Goal: Check status: Check status

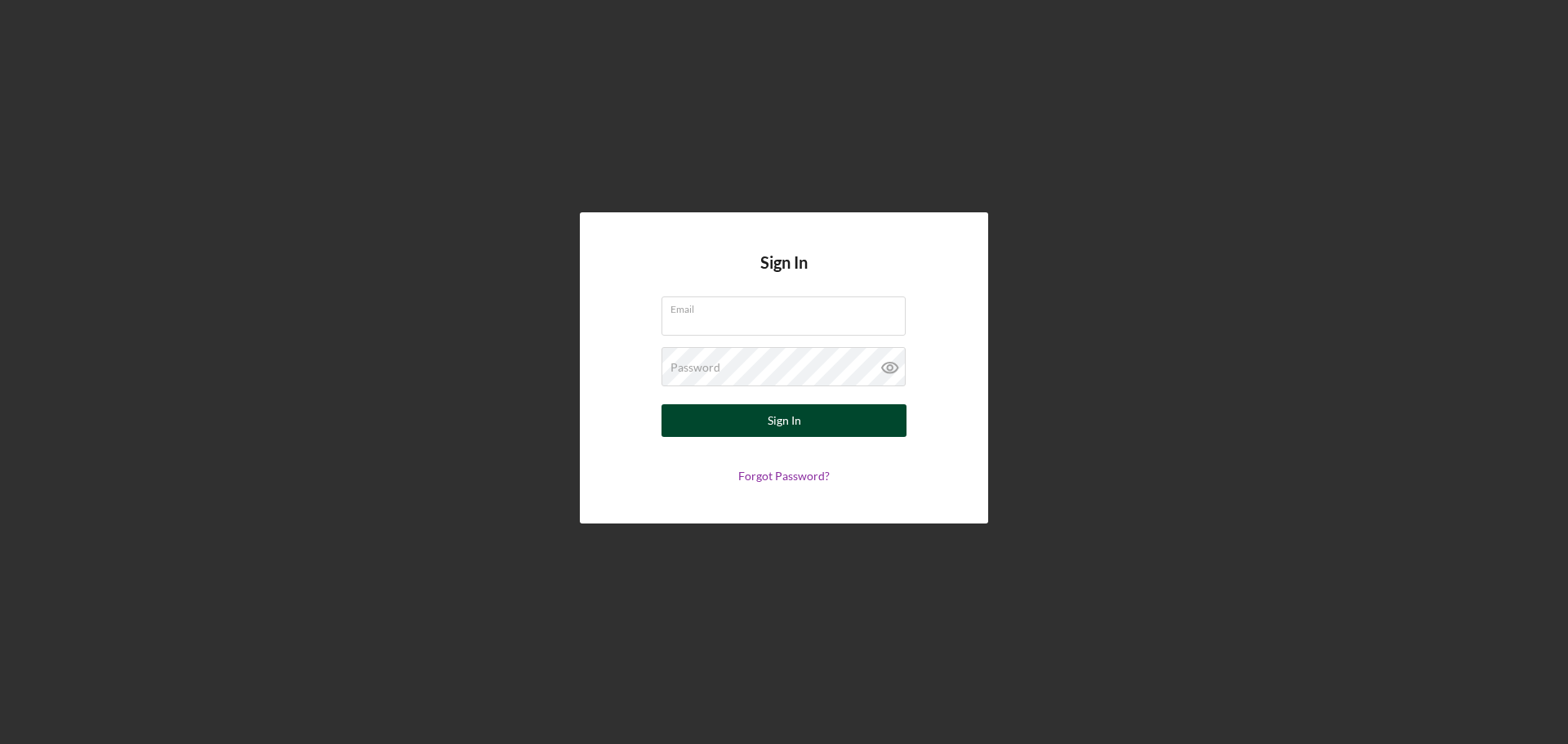
type input "[EMAIL_ADDRESS][DOMAIN_NAME]"
click at [763, 419] on button "Sign In" at bounding box center [783, 420] width 245 height 33
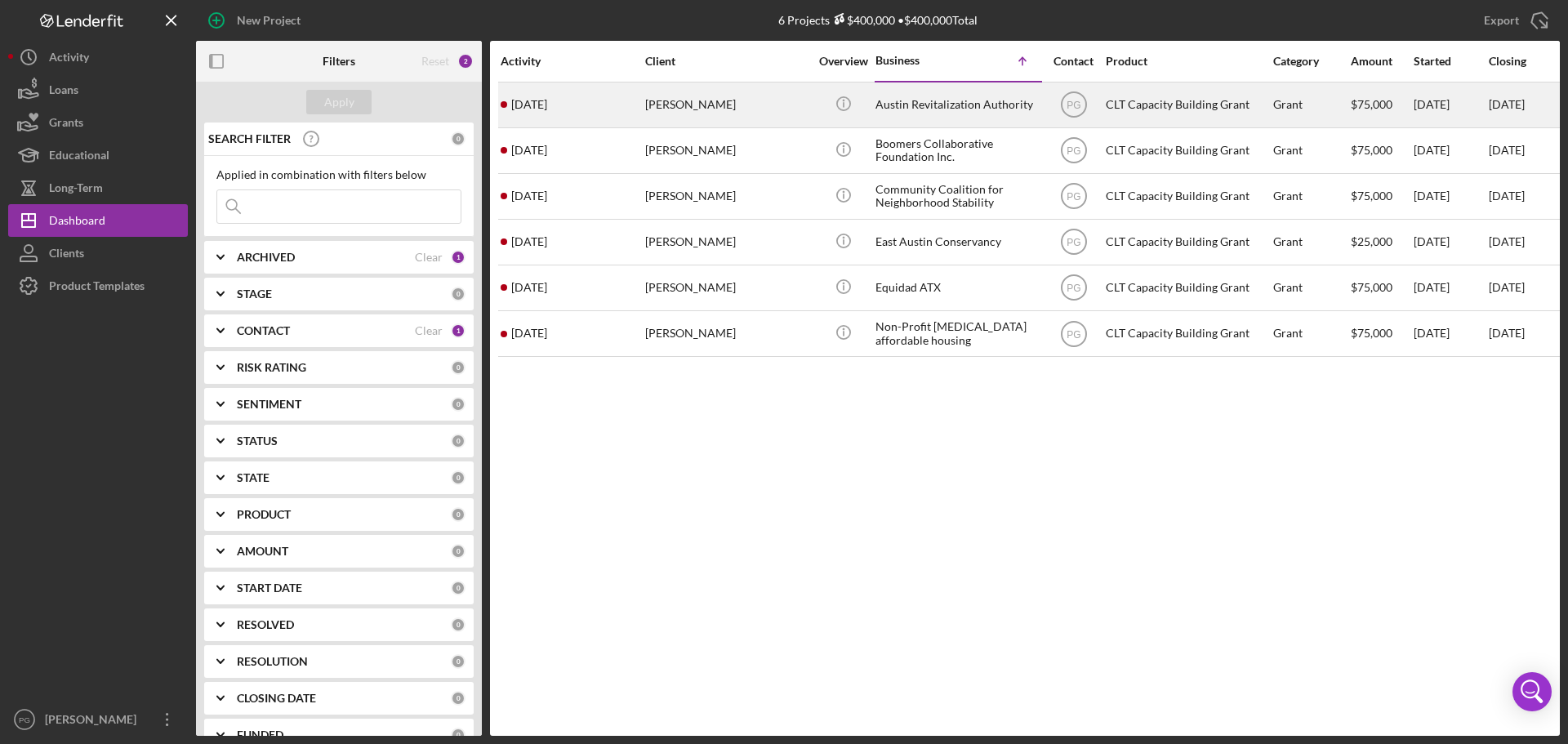
click at [624, 97] on div "[DATE] [PERSON_NAME]" at bounding box center [572, 104] width 142 height 43
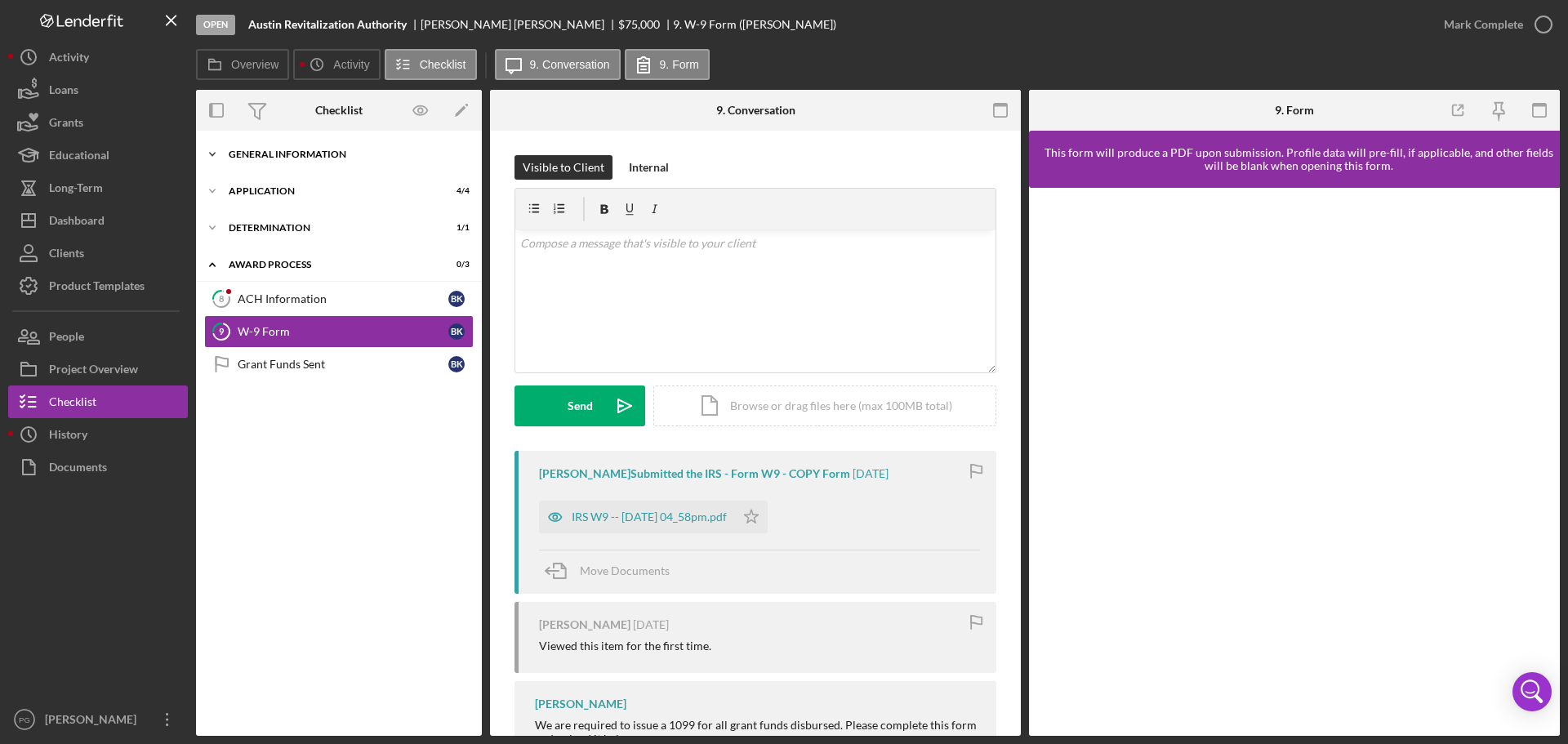
click at [299, 154] on div "General Information" at bounding box center [345, 154] width 233 height 10
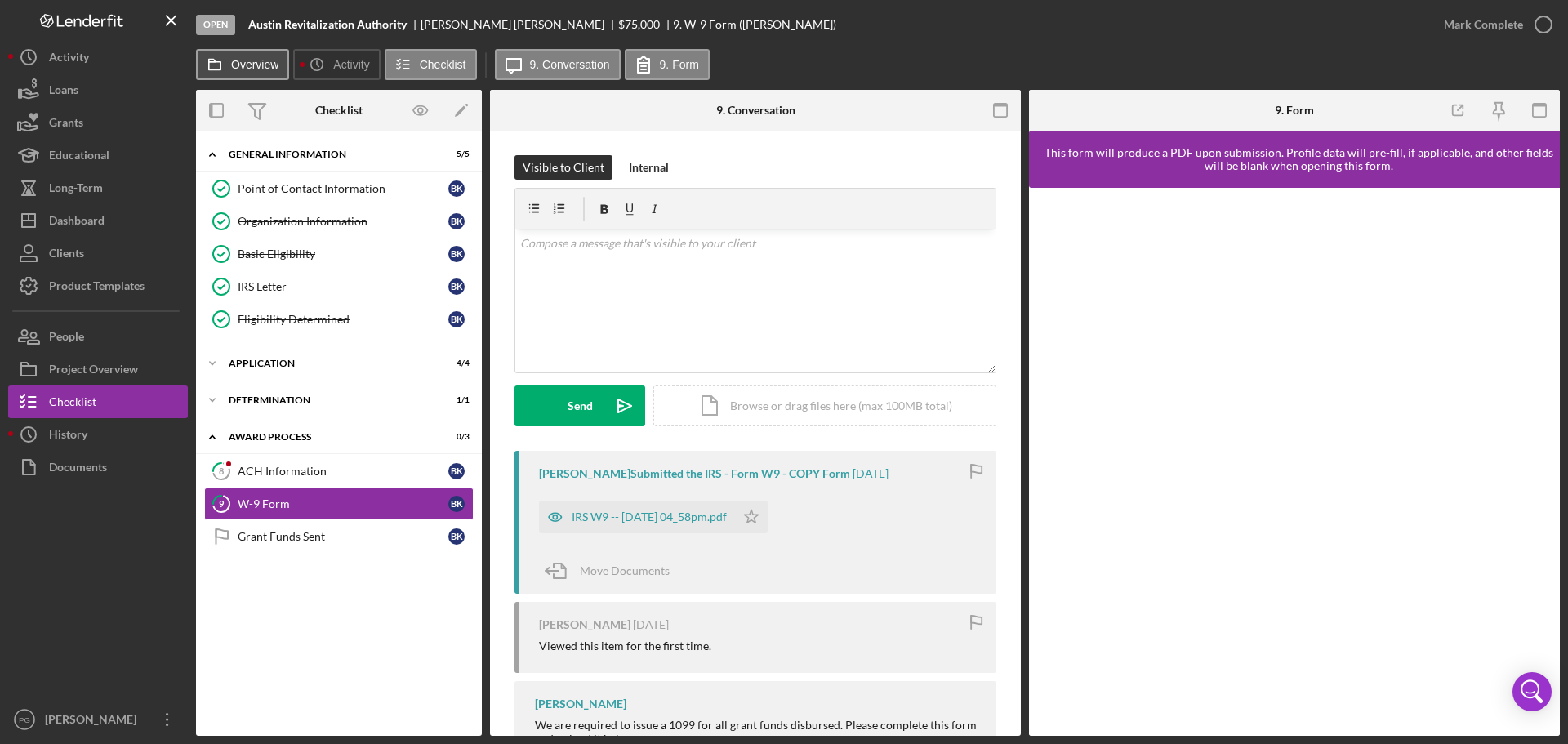
click at [231, 73] on button "Overview" at bounding box center [242, 64] width 93 height 31
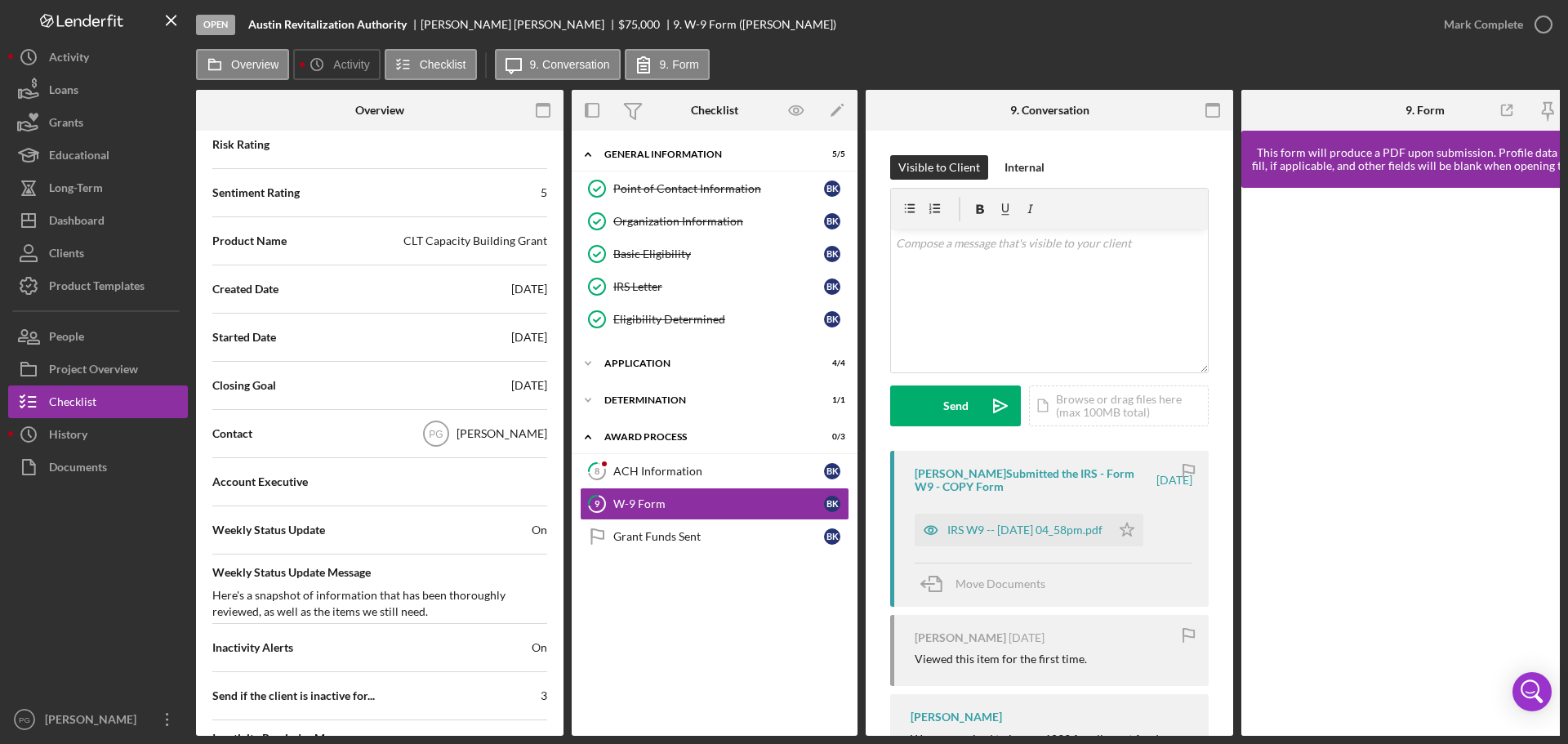
scroll to position [245, 0]
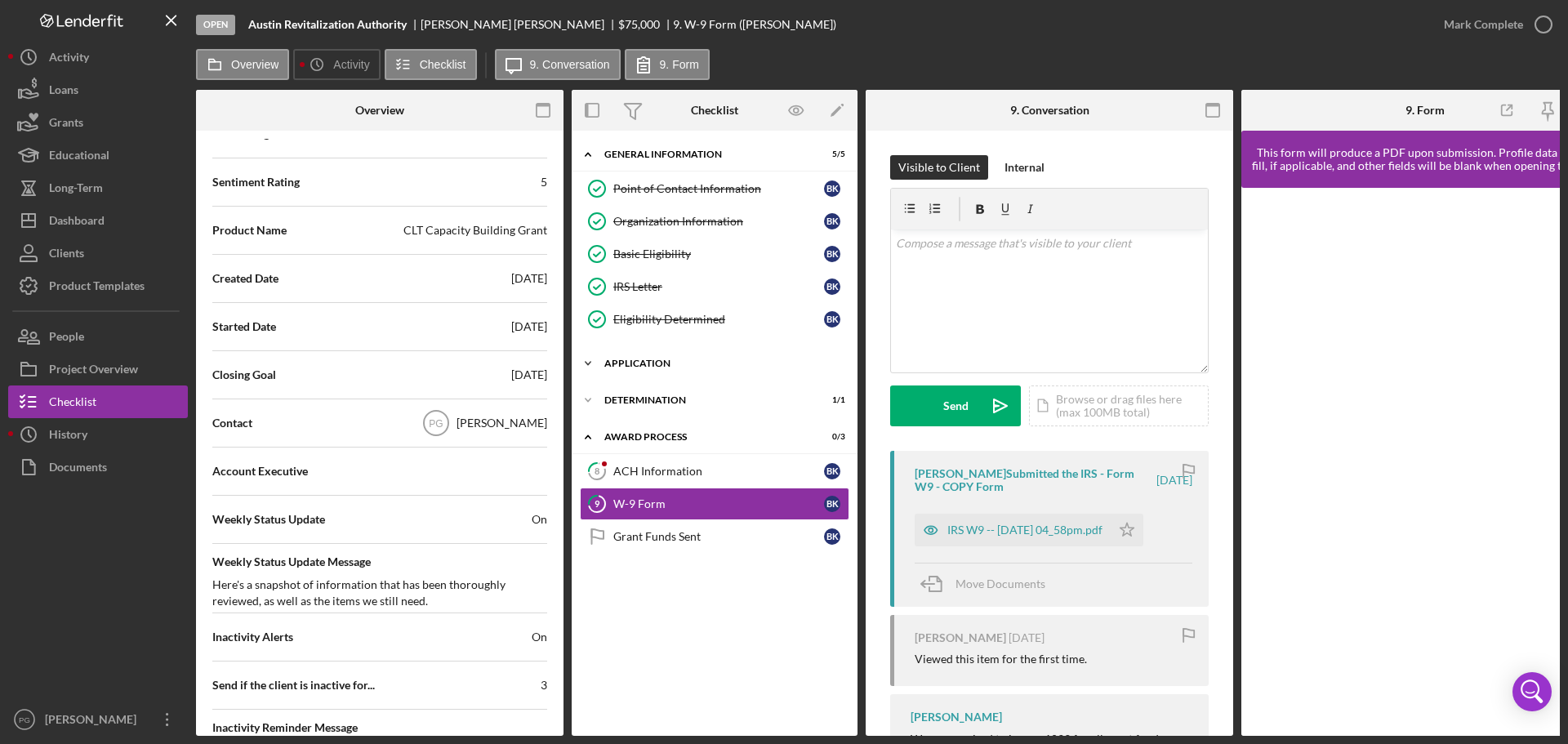
click at [717, 373] on div "Icon/Expander Application 4 / 4" at bounding box center [714, 363] width 286 height 33
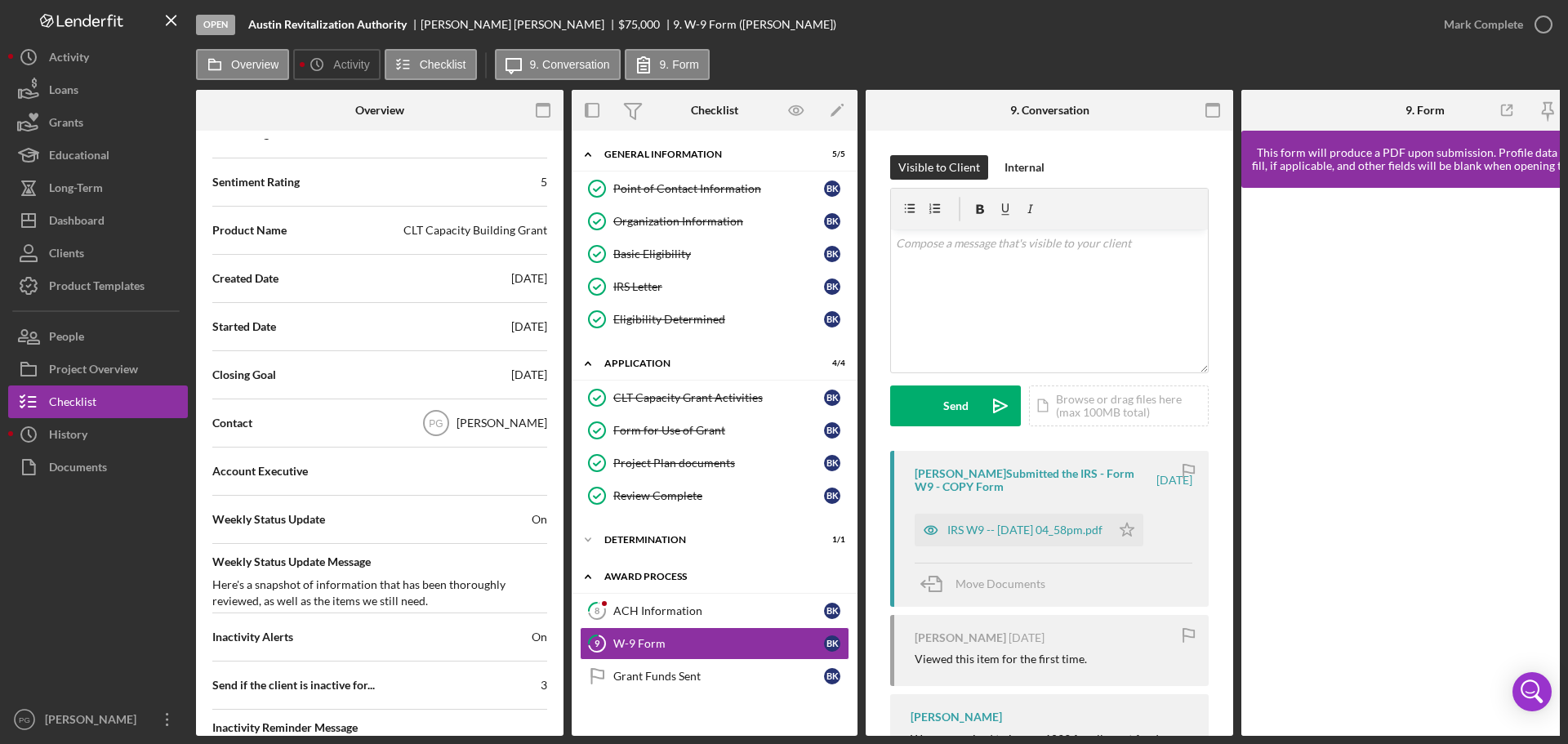
drag, startPoint x: 663, startPoint y: 598, endPoint x: 657, endPoint y: 563, distance: 35.5
click at [663, 598] on link "8 ACH Information B K" at bounding box center [714, 610] width 269 height 33
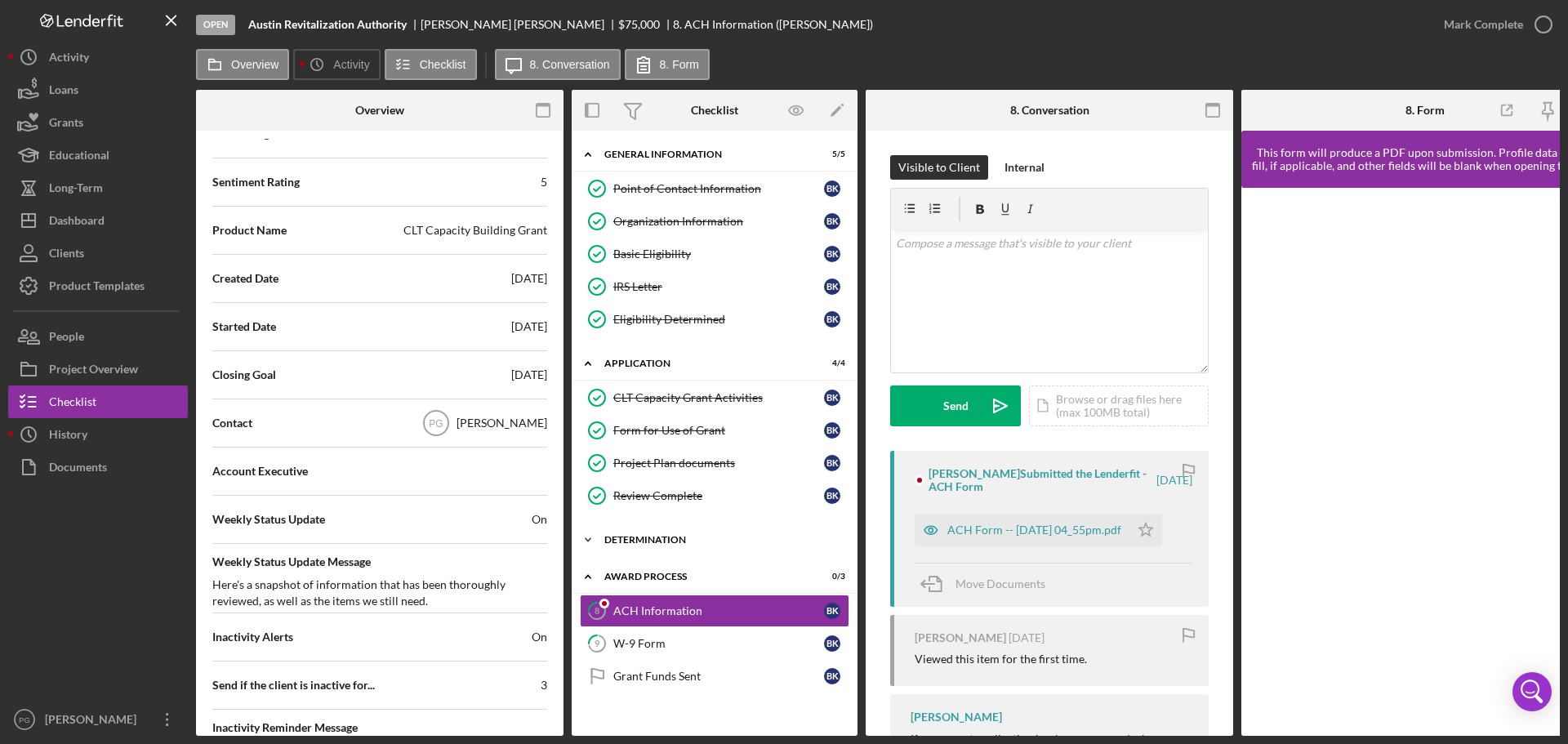
click at [644, 534] on div "Determination" at bounding box center [721, 539] width 233 height 10
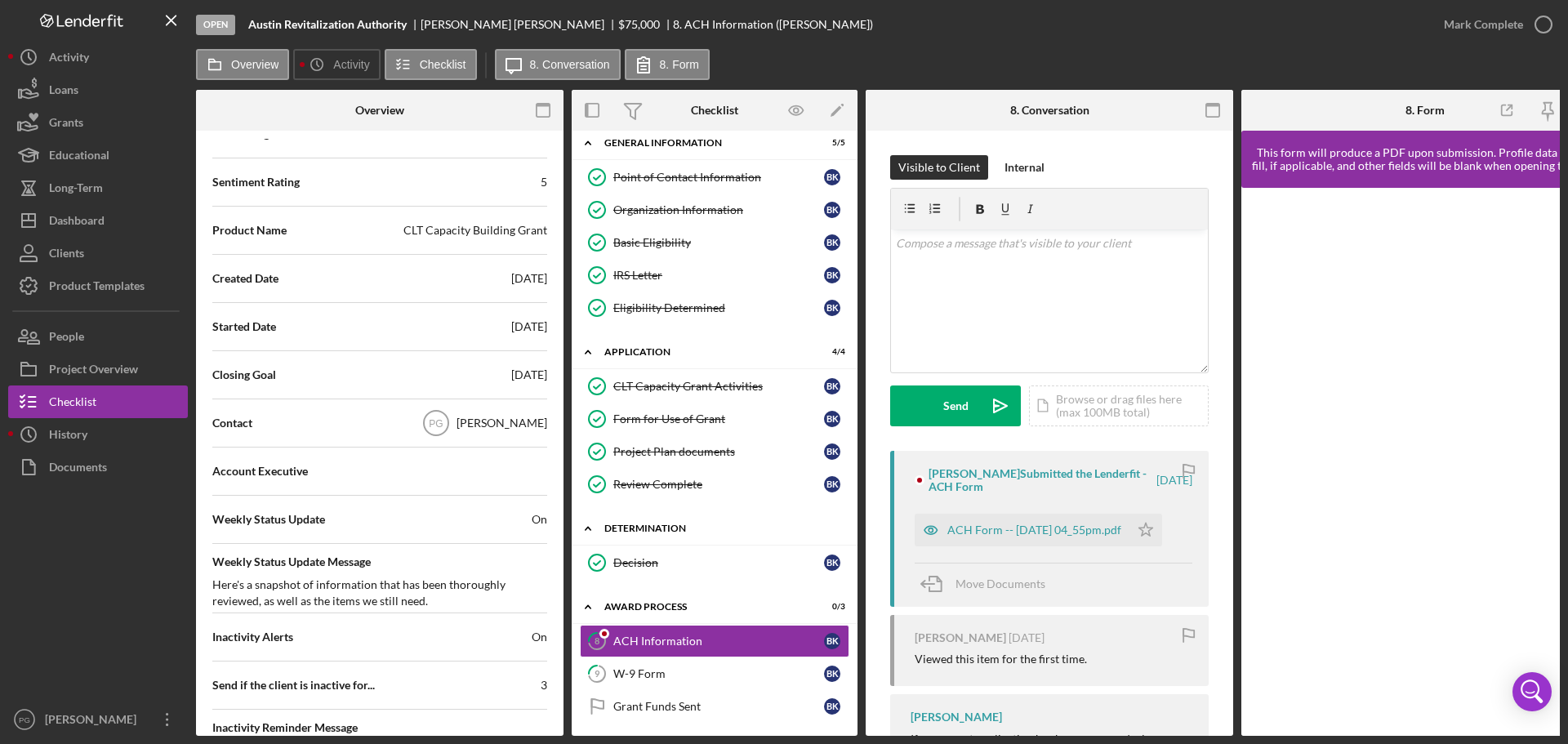
scroll to position [20, 0]
